Goal: Find specific page/section: Find specific page/section

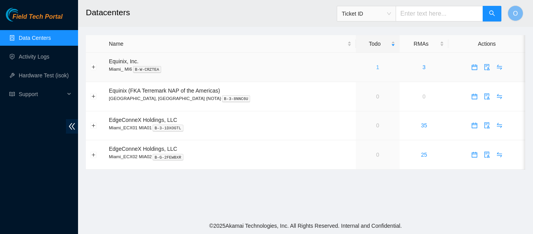
click at [376, 69] on link "1" at bounding box center [377, 67] width 3 height 6
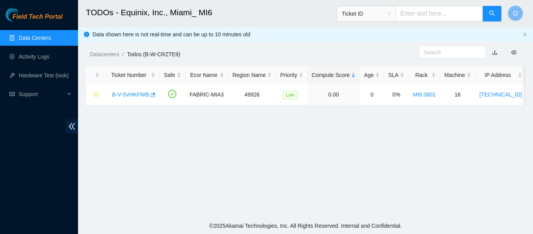
click at [416, 9] on input "text" at bounding box center [438, 14] width 87 height 16
